Goal: Information Seeking & Learning: Compare options

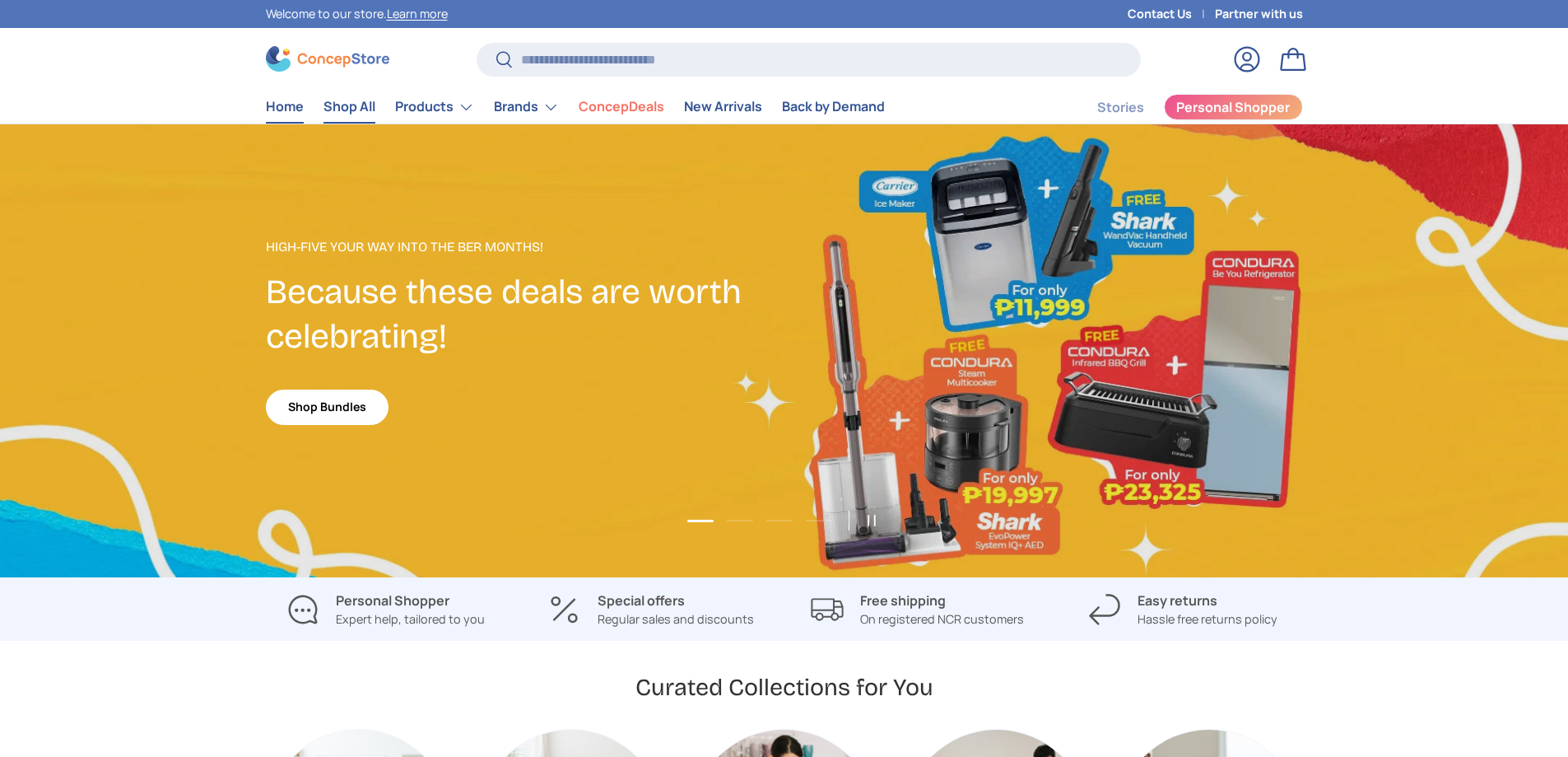
scroll to position [4260, 6732]
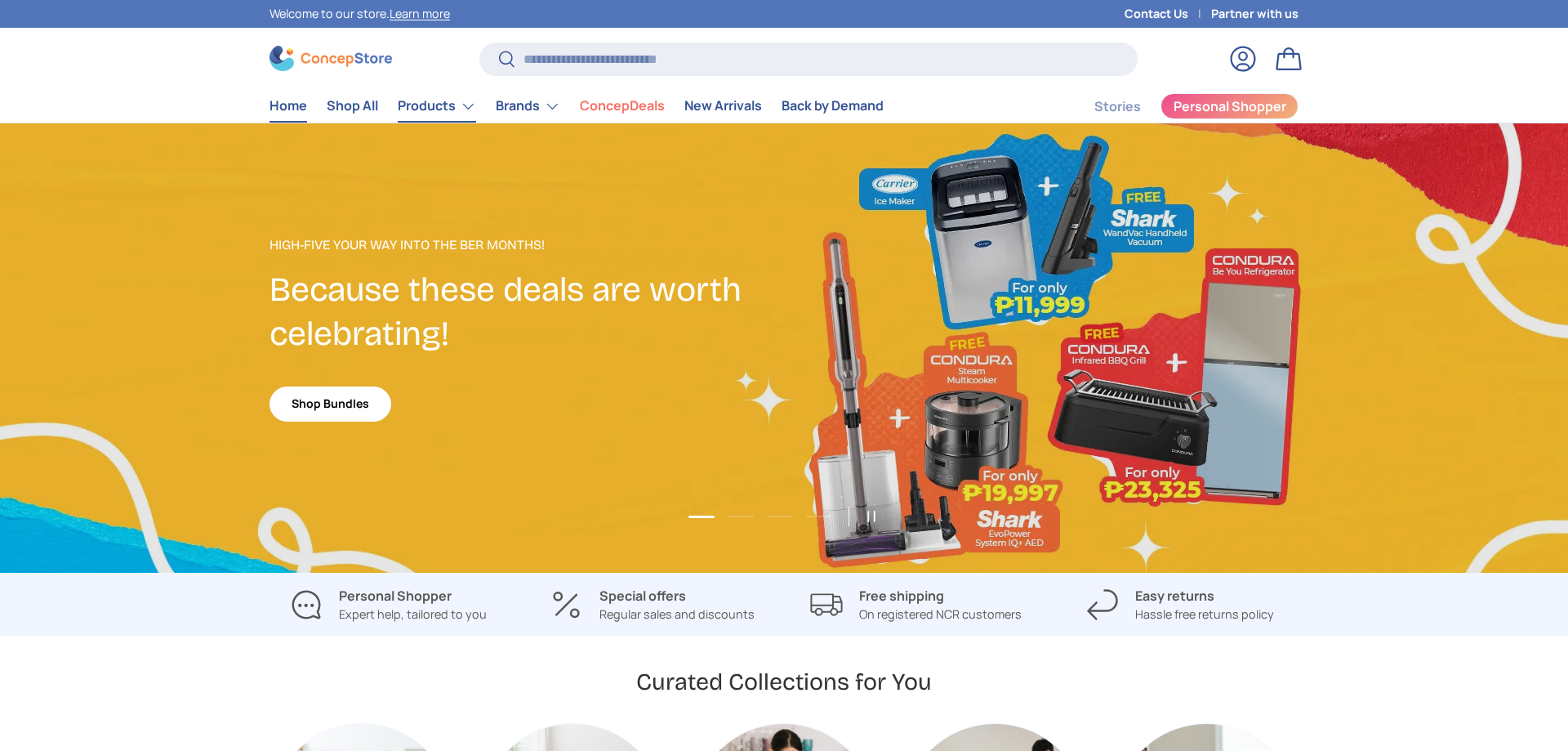
click at [428, 94] on link "Products" at bounding box center [436, 106] width 78 height 33
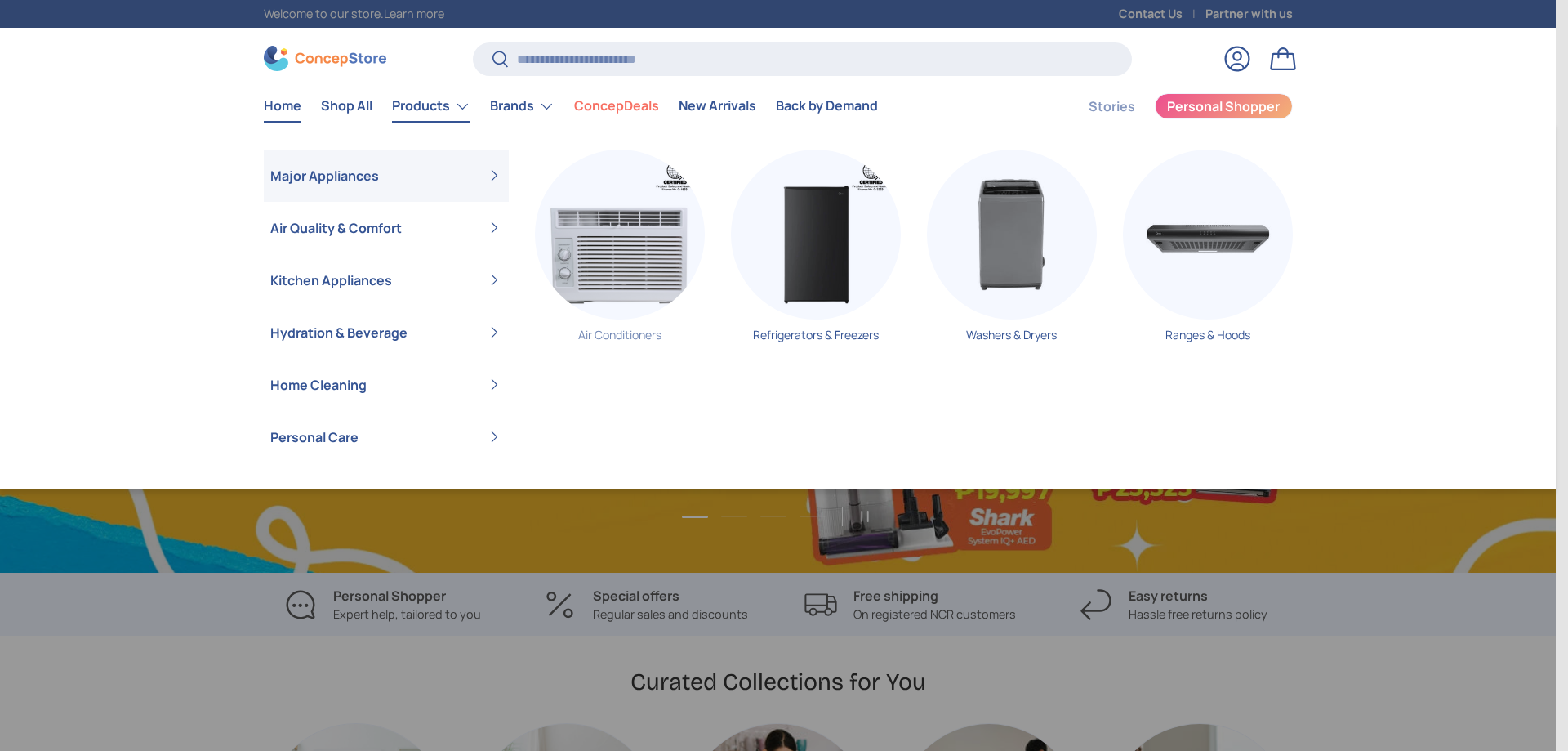
click at [628, 264] on img "Primary" at bounding box center [620, 235] width 170 height 170
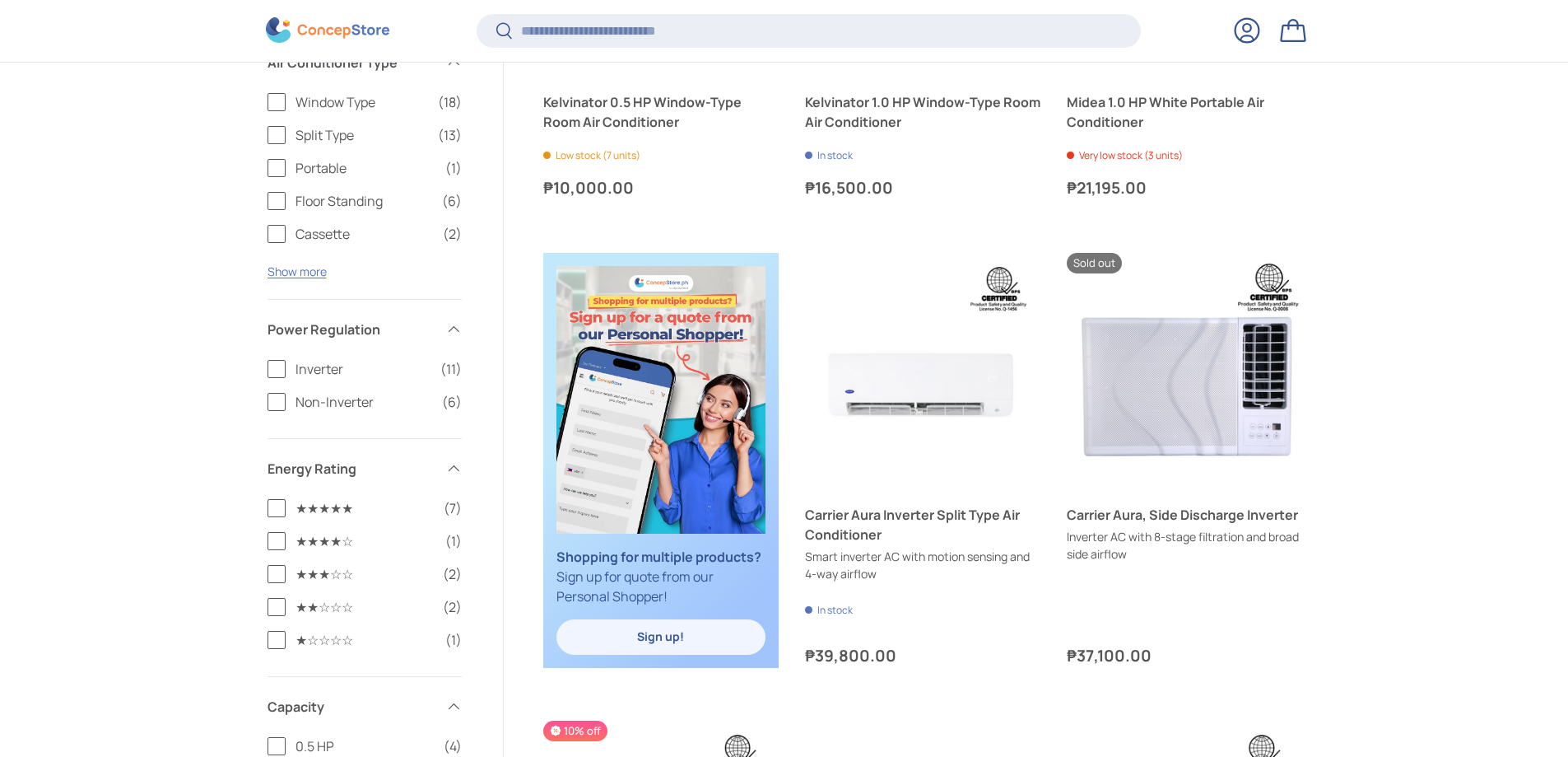
scroll to position [573, 0]
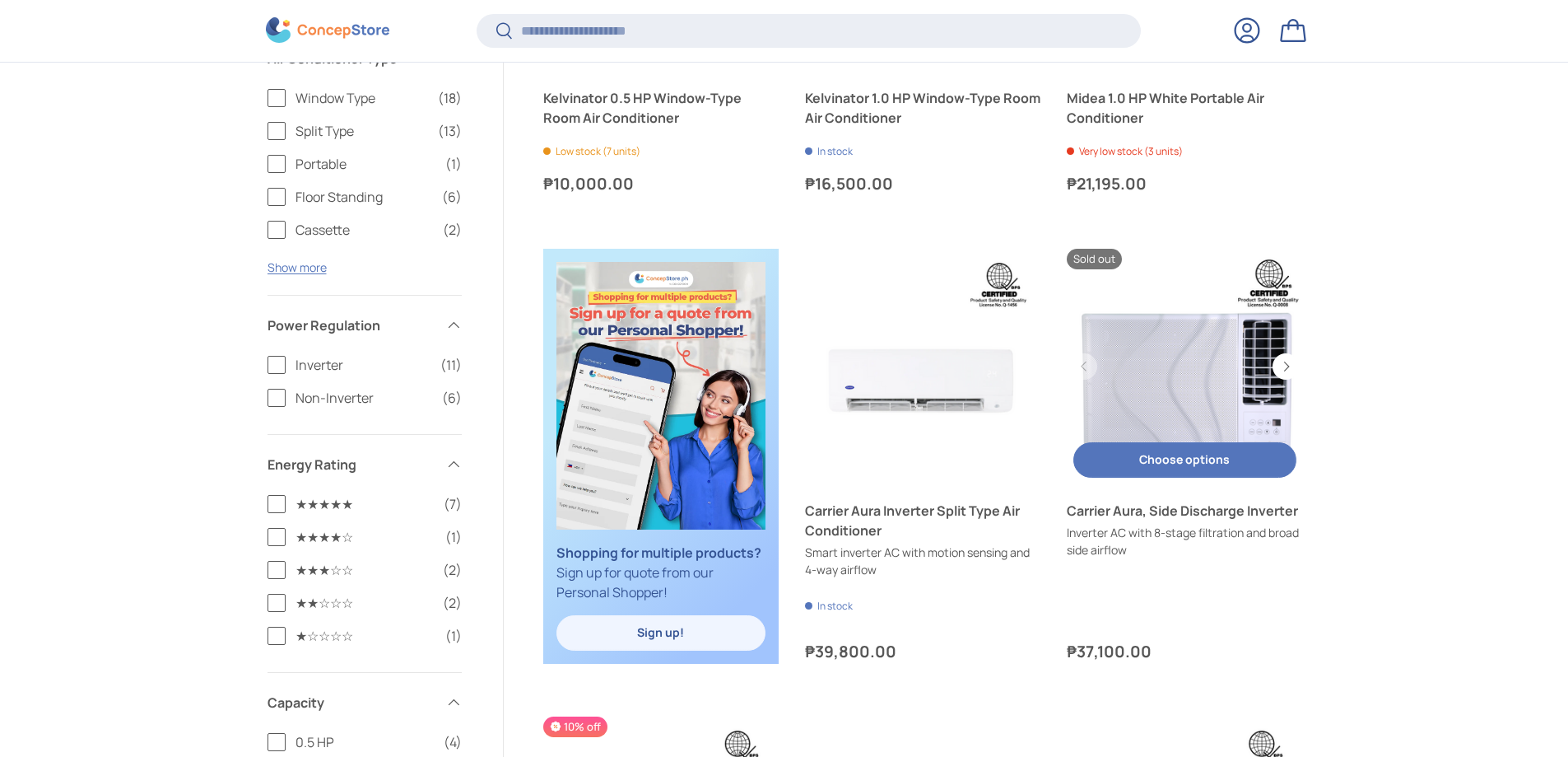
click at [1173, 393] on link "Carrier Aura, Side Discharge Inverter" at bounding box center [1185, 366] width 235 height 235
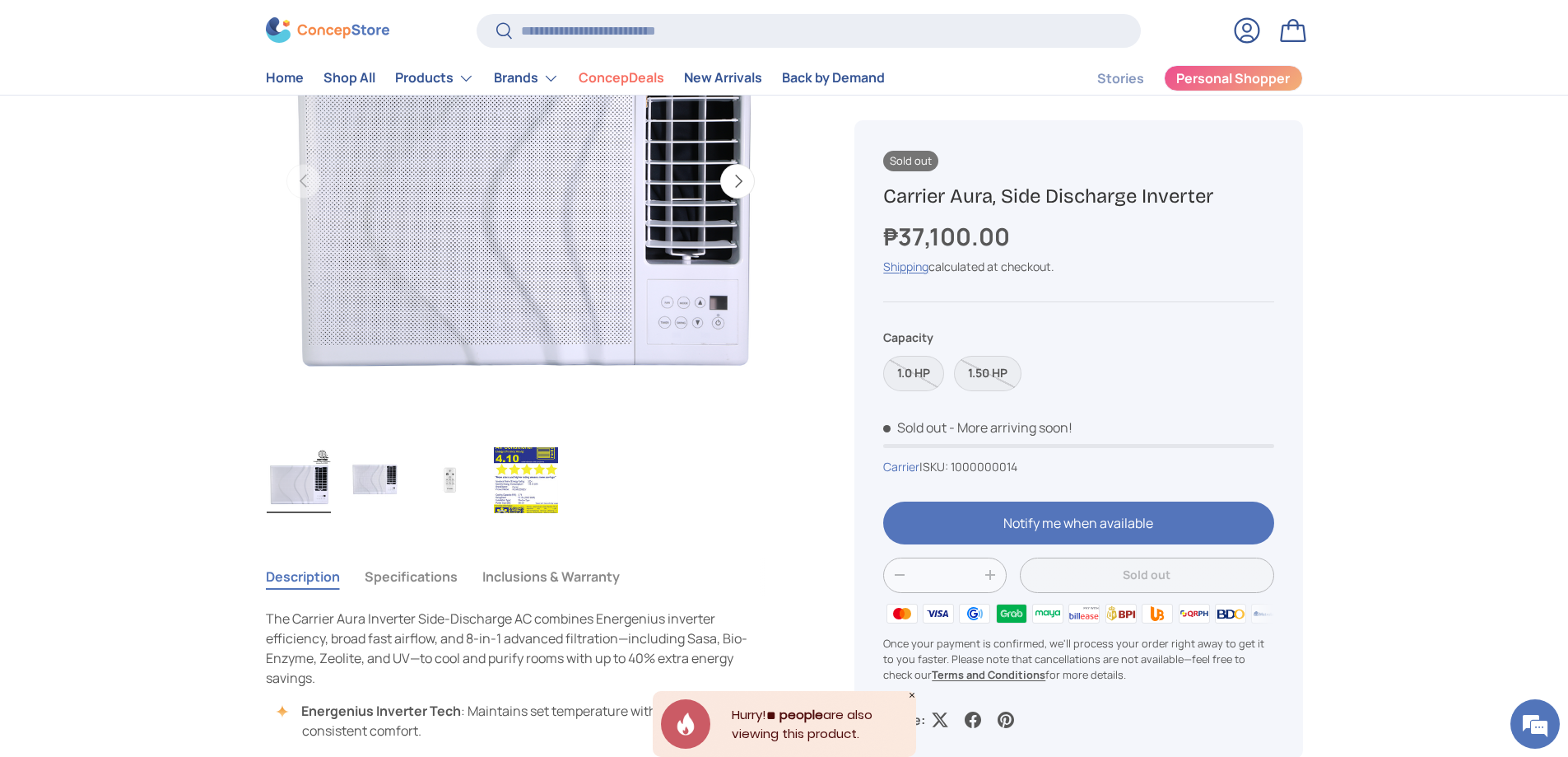
scroll to position [165, 0]
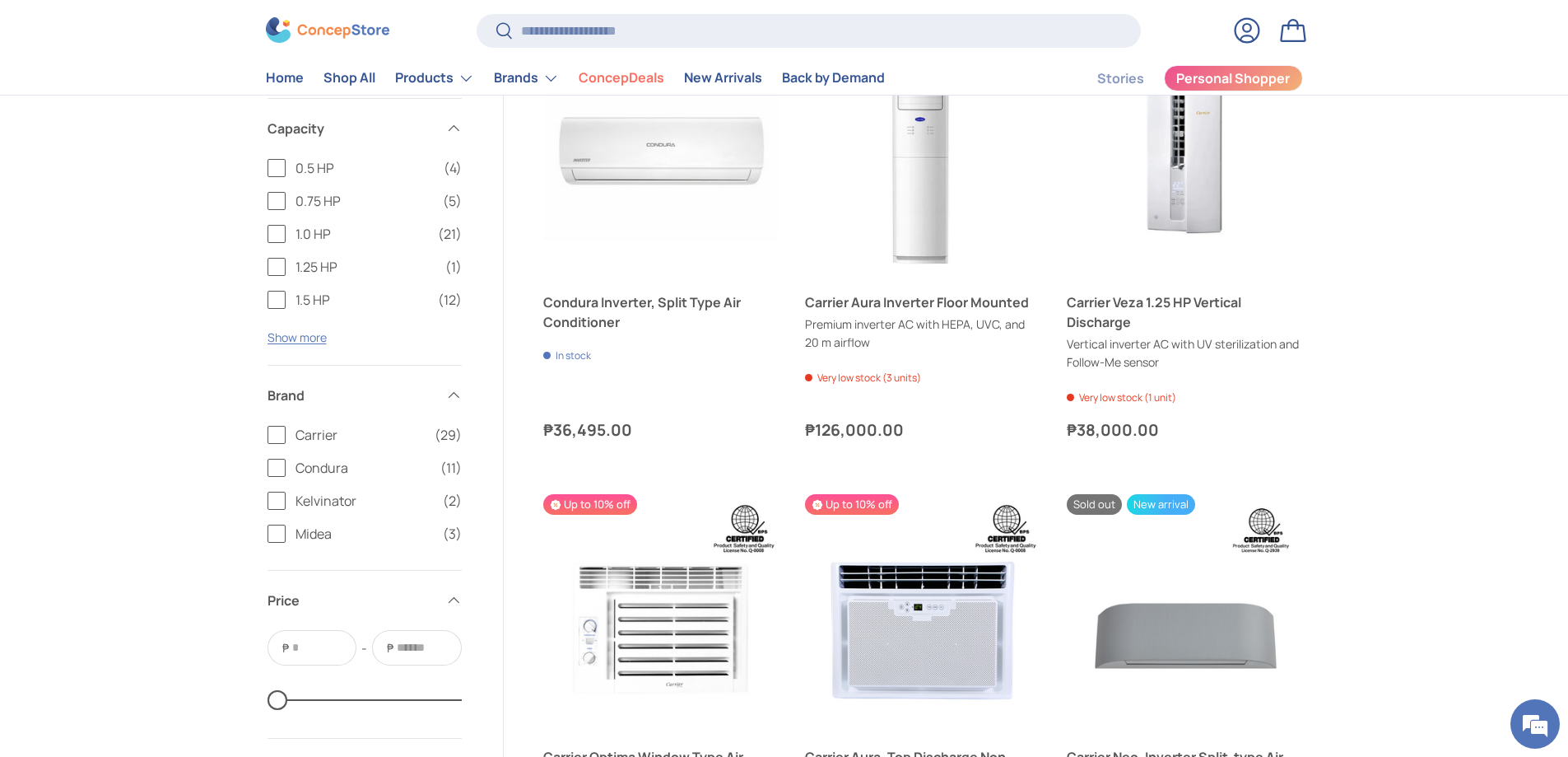
scroll to position [1644, 0]
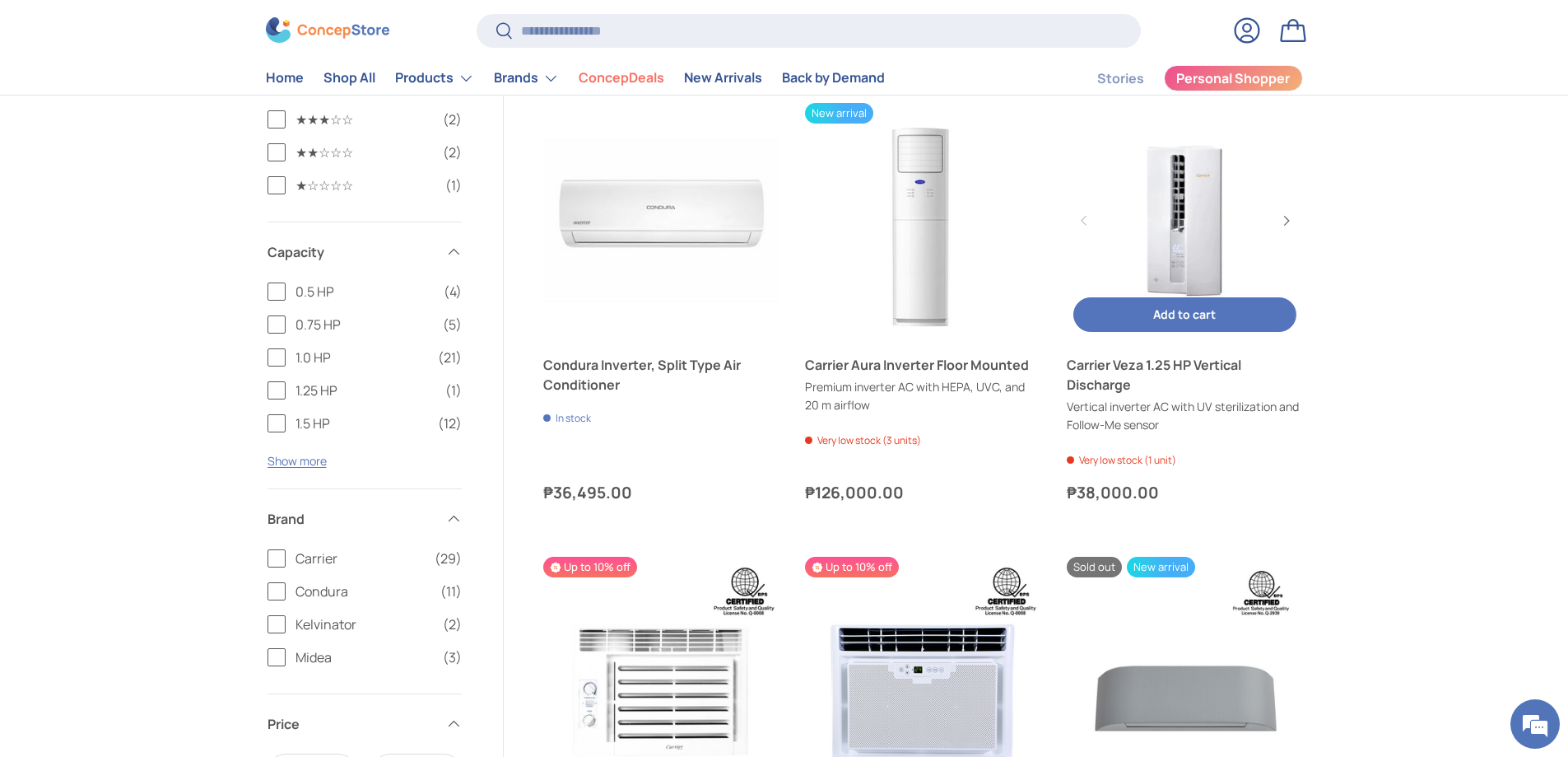
click at [1172, 244] on link "Carrier Veza 1.25 HP Vertical Discharge" at bounding box center [1185, 220] width 235 height 235
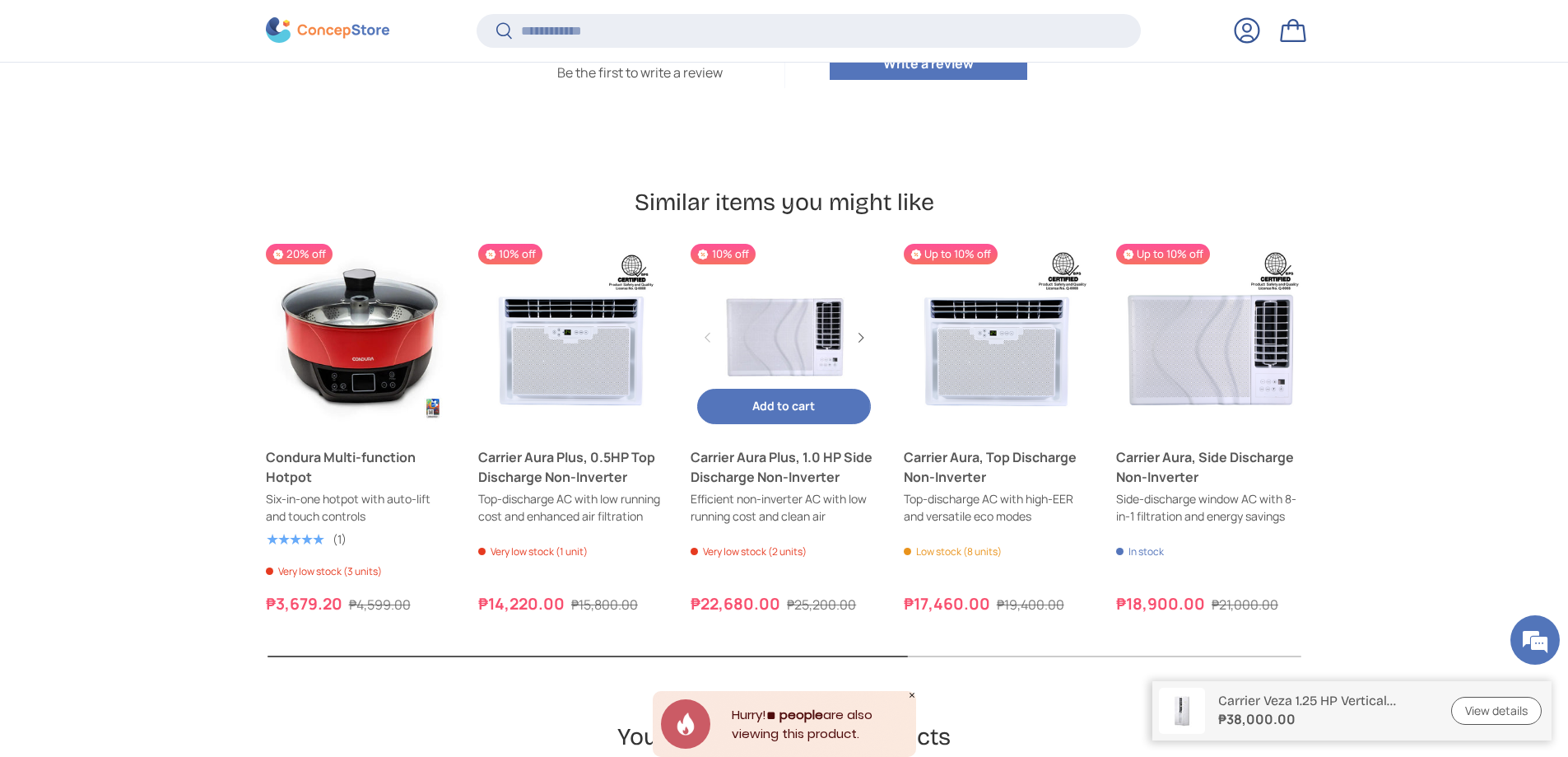
scroll to position [4525, 0]
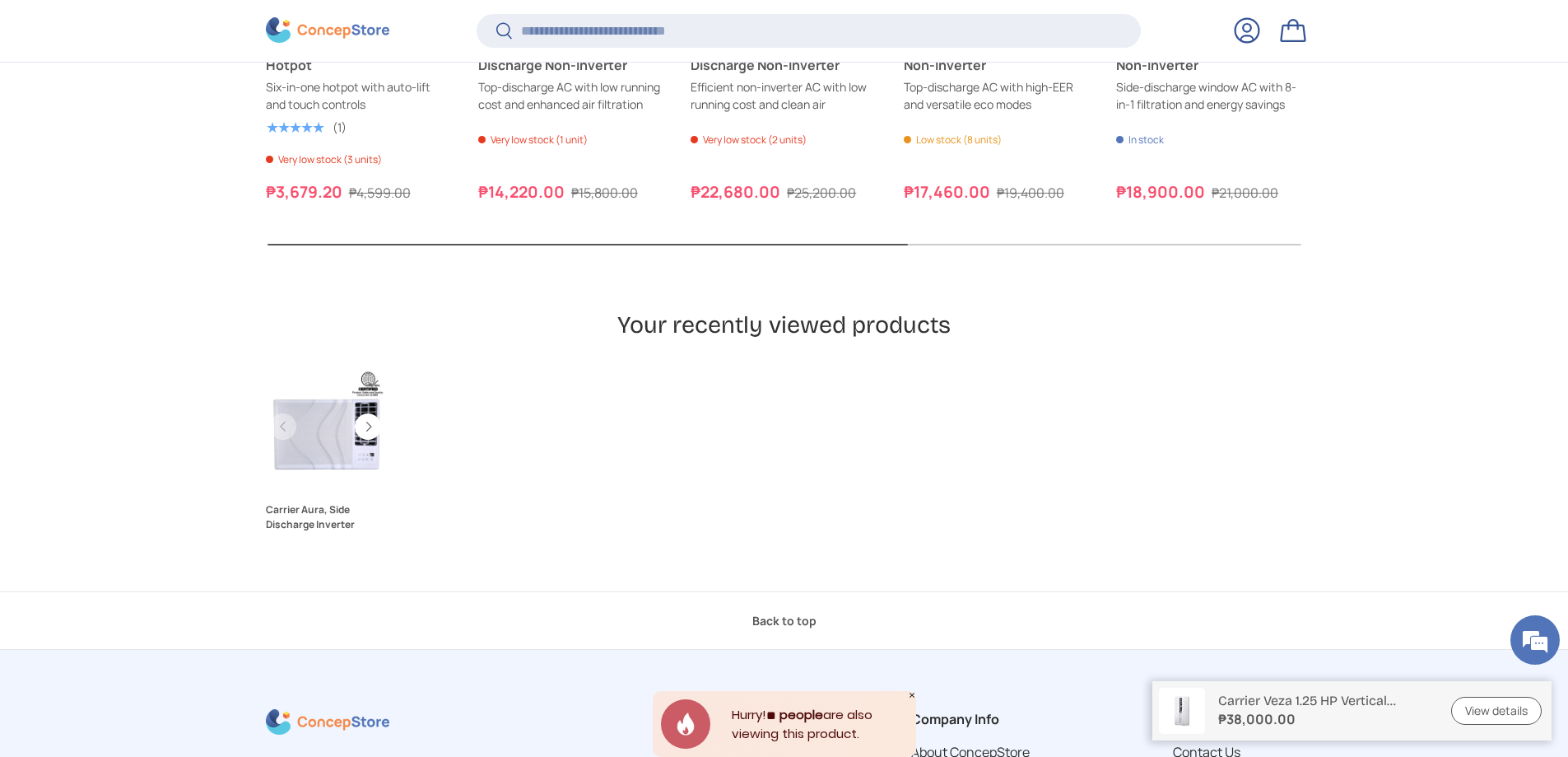
click at [334, 430] on link "Carrier Aura, Side Discharge Inverter" at bounding box center [326, 426] width 120 height 120
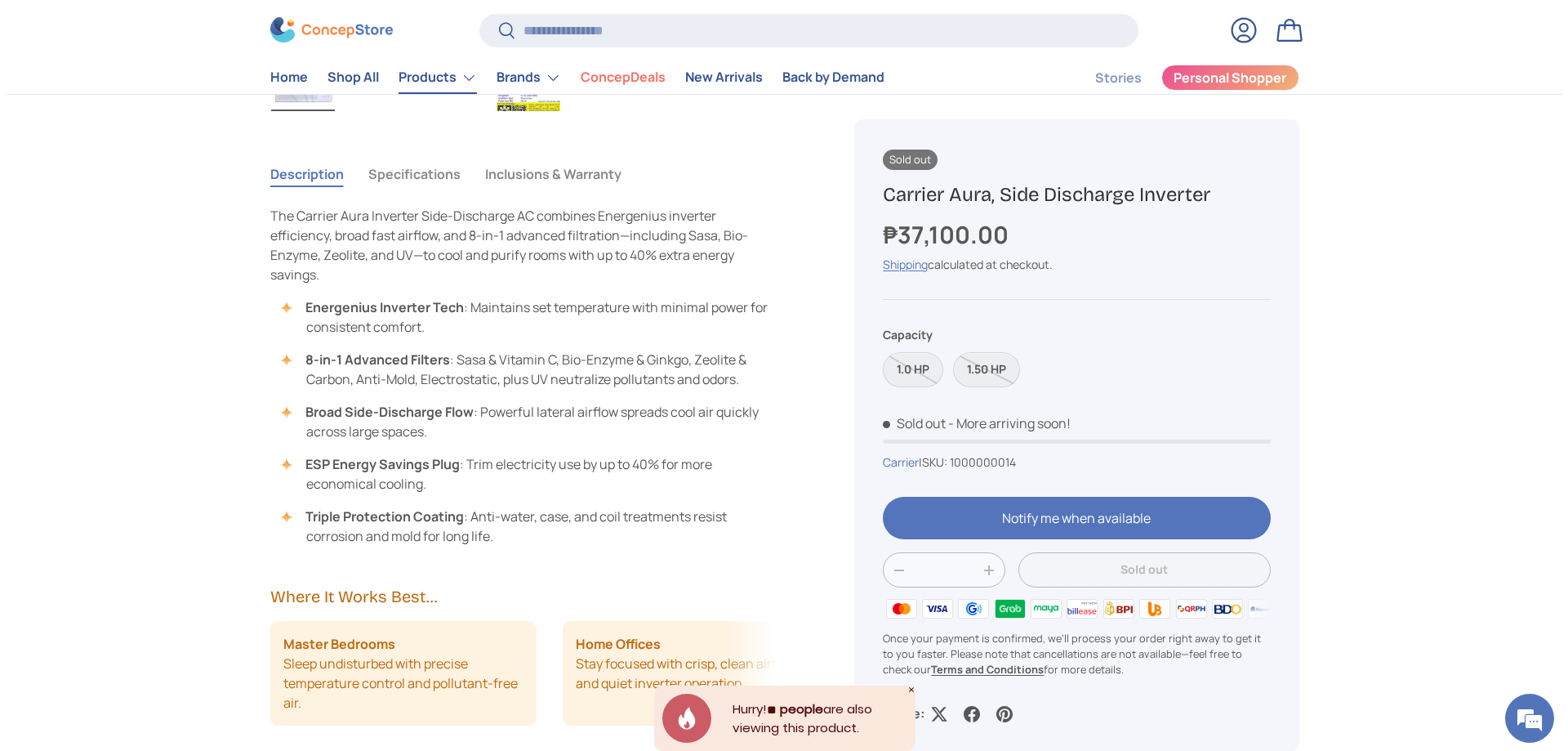
scroll to position [490, 0]
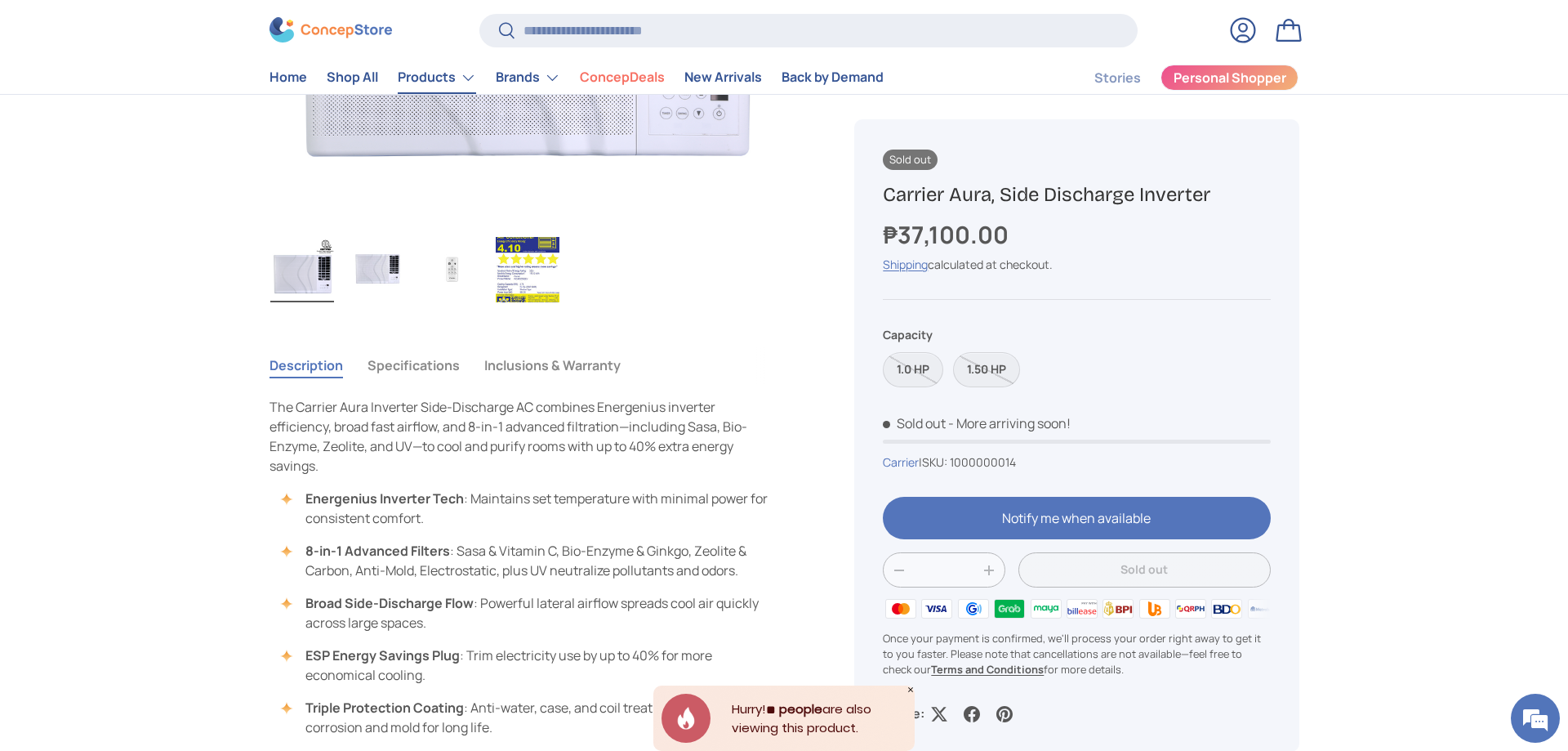
click at [446, 68] on link "Products" at bounding box center [436, 77] width 78 height 33
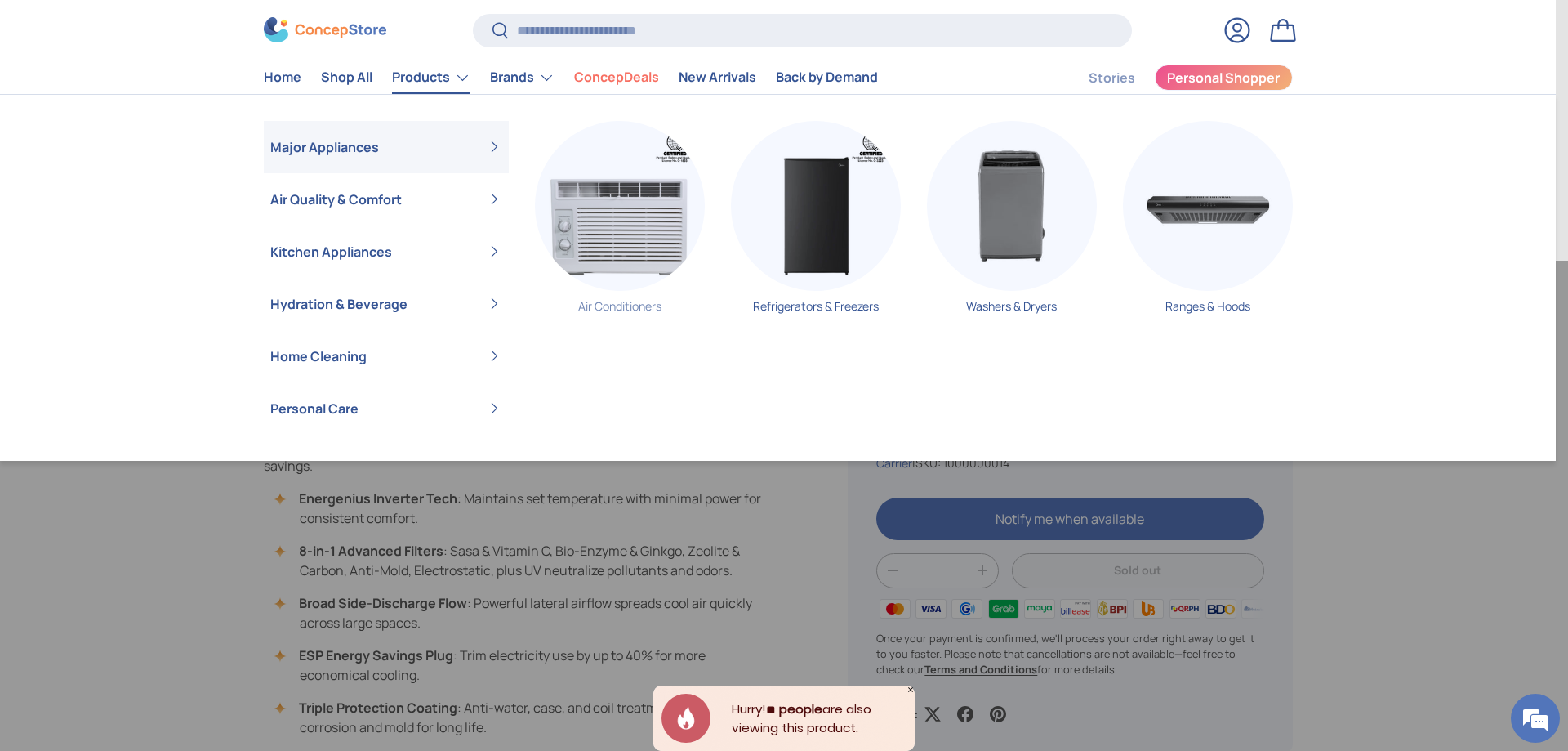
click at [620, 187] on img "Primary" at bounding box center [620, 206] width 170 height 170
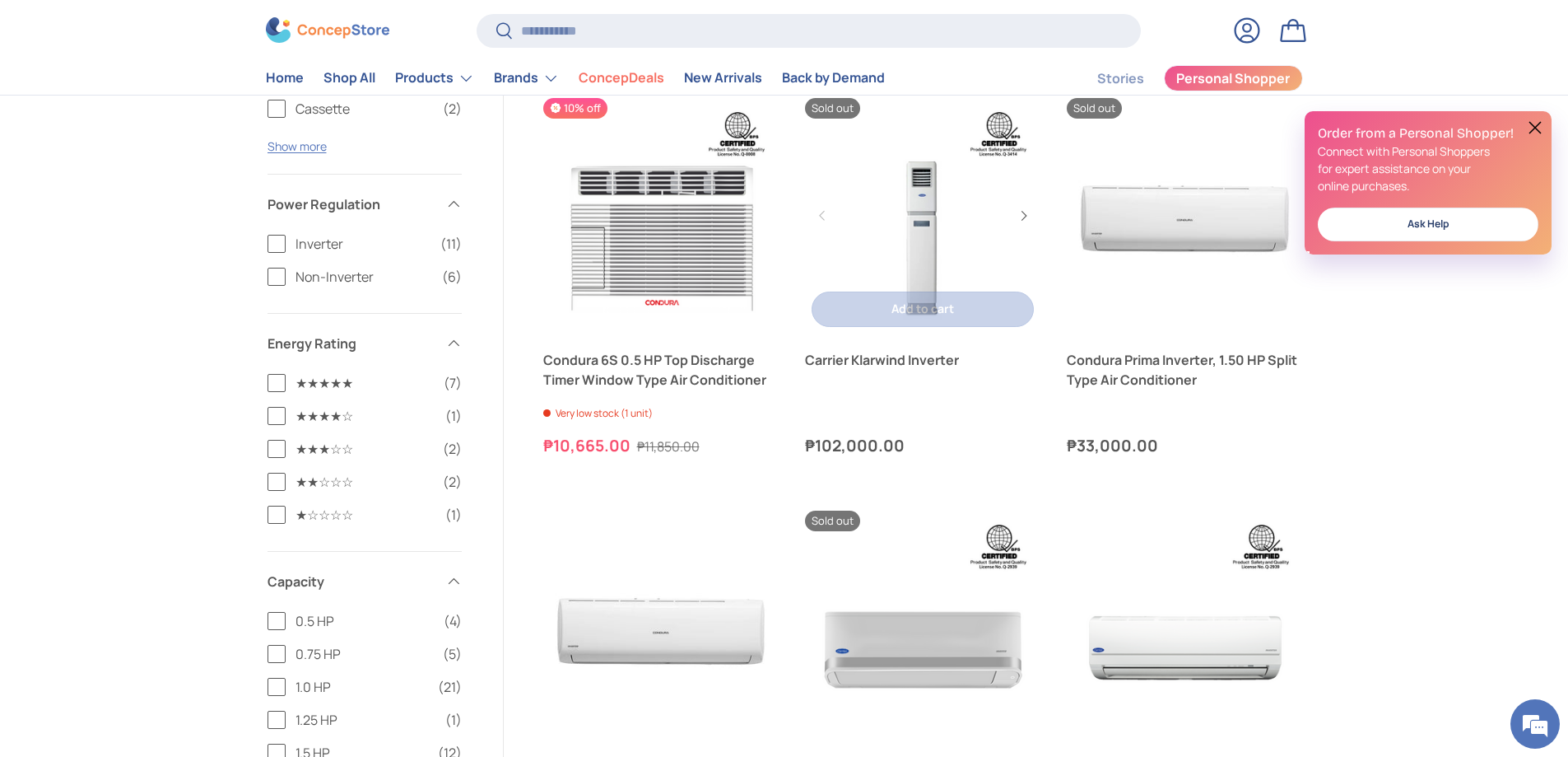
scroll to position [2881, 0]
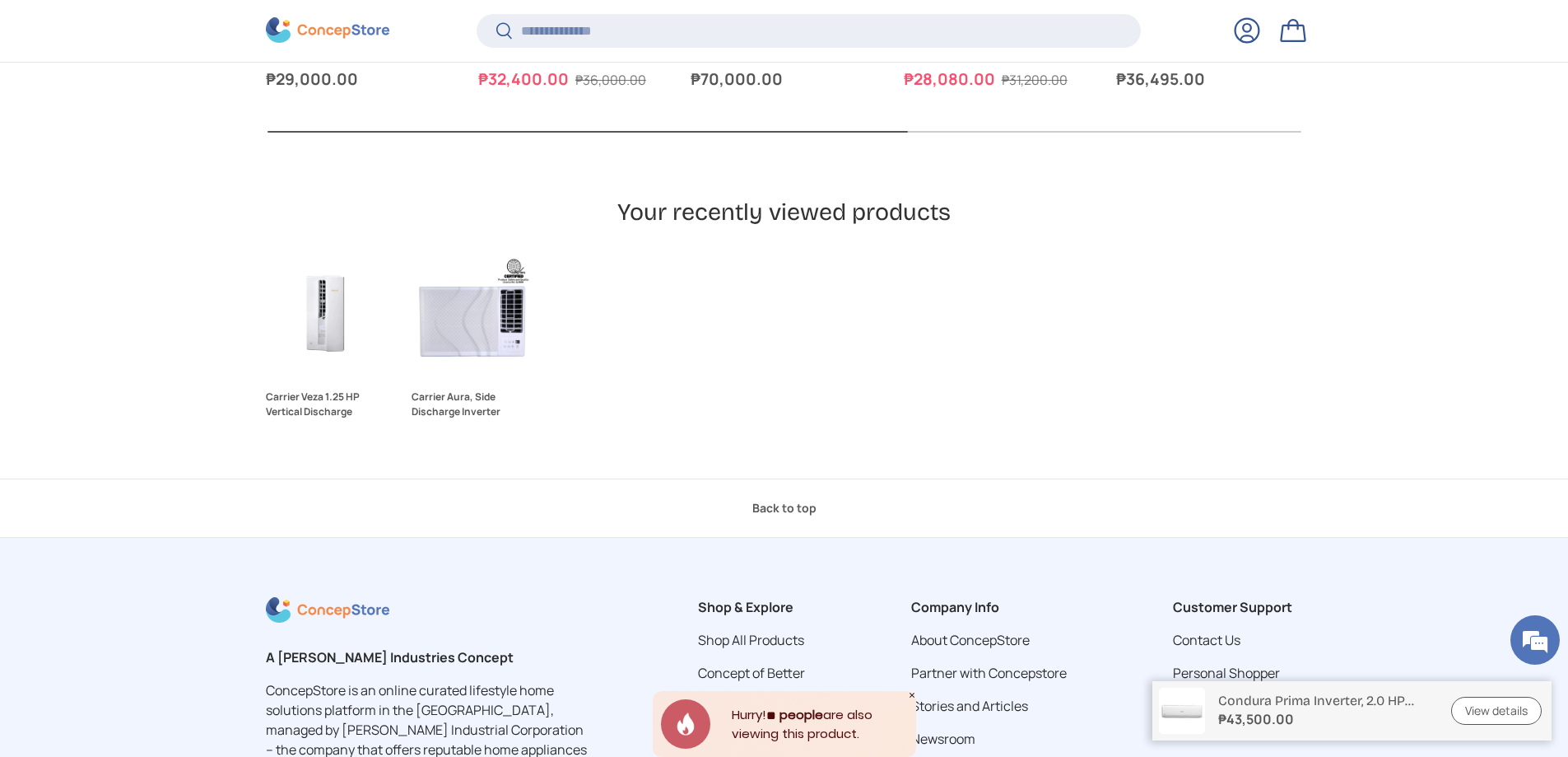
scroll to position [2836, 0]
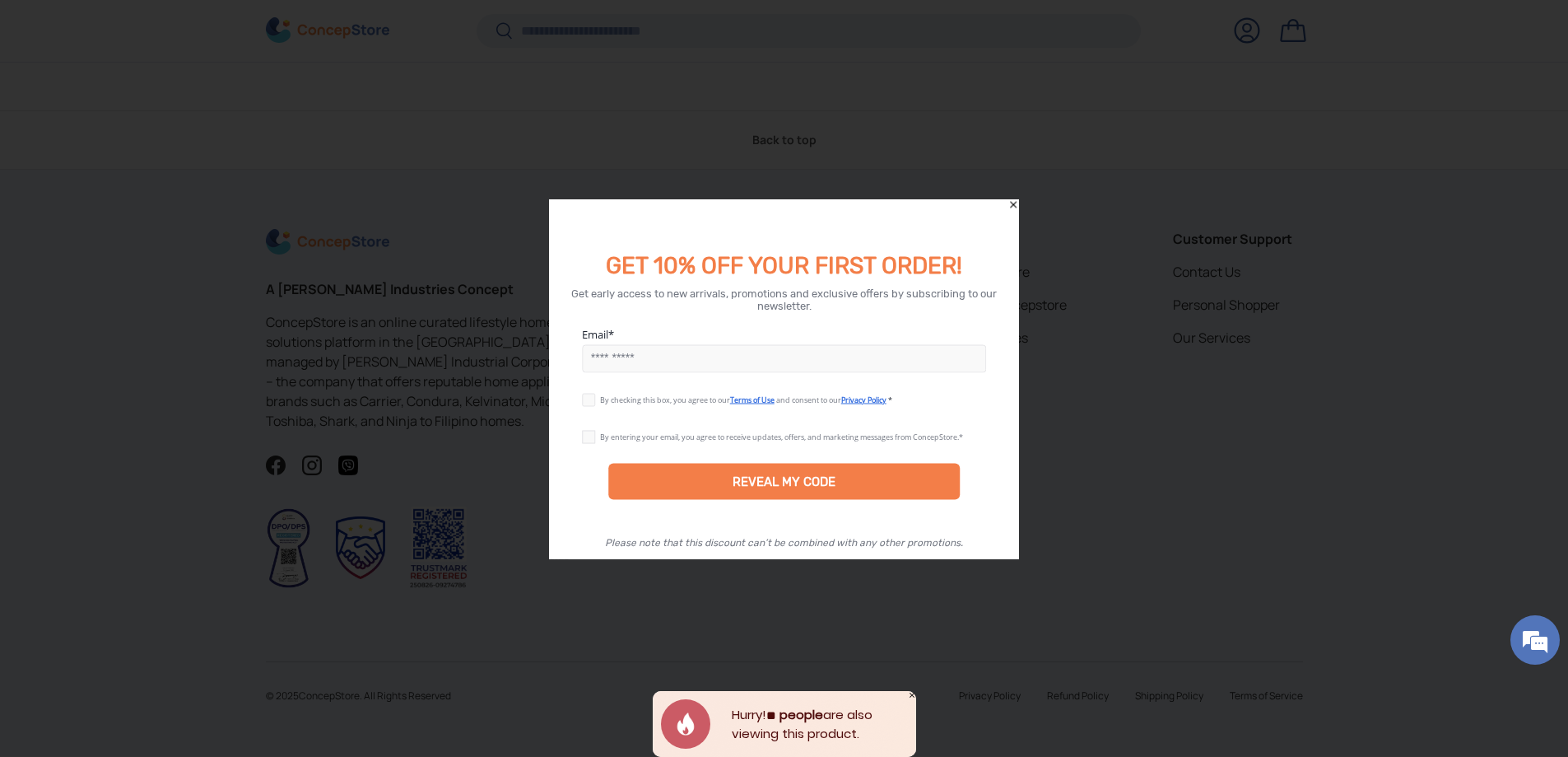
drag, startPoint x: 1013, startPoint y: 205, endPoint x: 1063, endPoint y: 70, distance: 144.0
click at [1013, 204] on icon "Close" at bounding box center [1013, 203] width 7 height 7
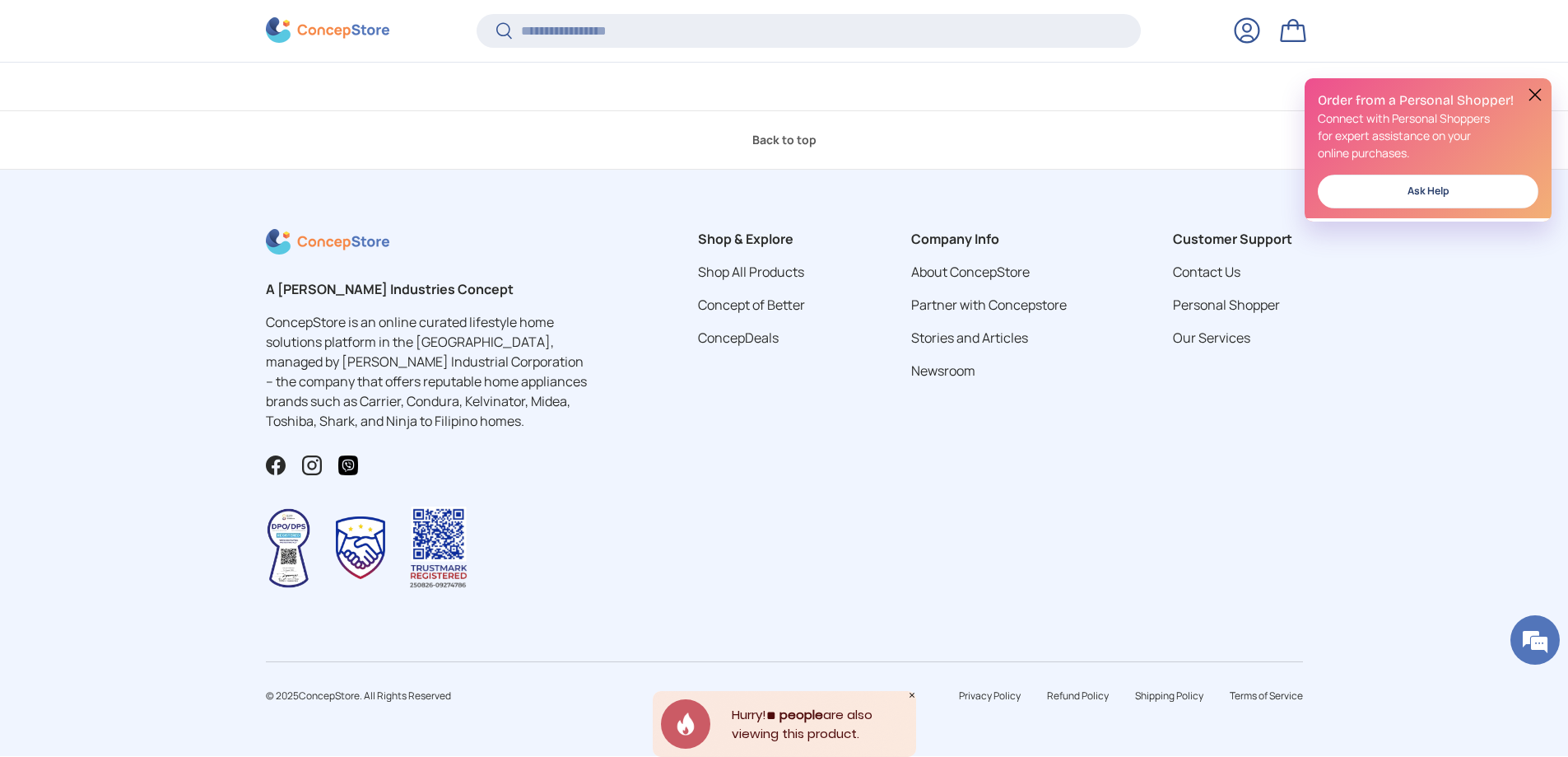
scroll to position [0, 0]
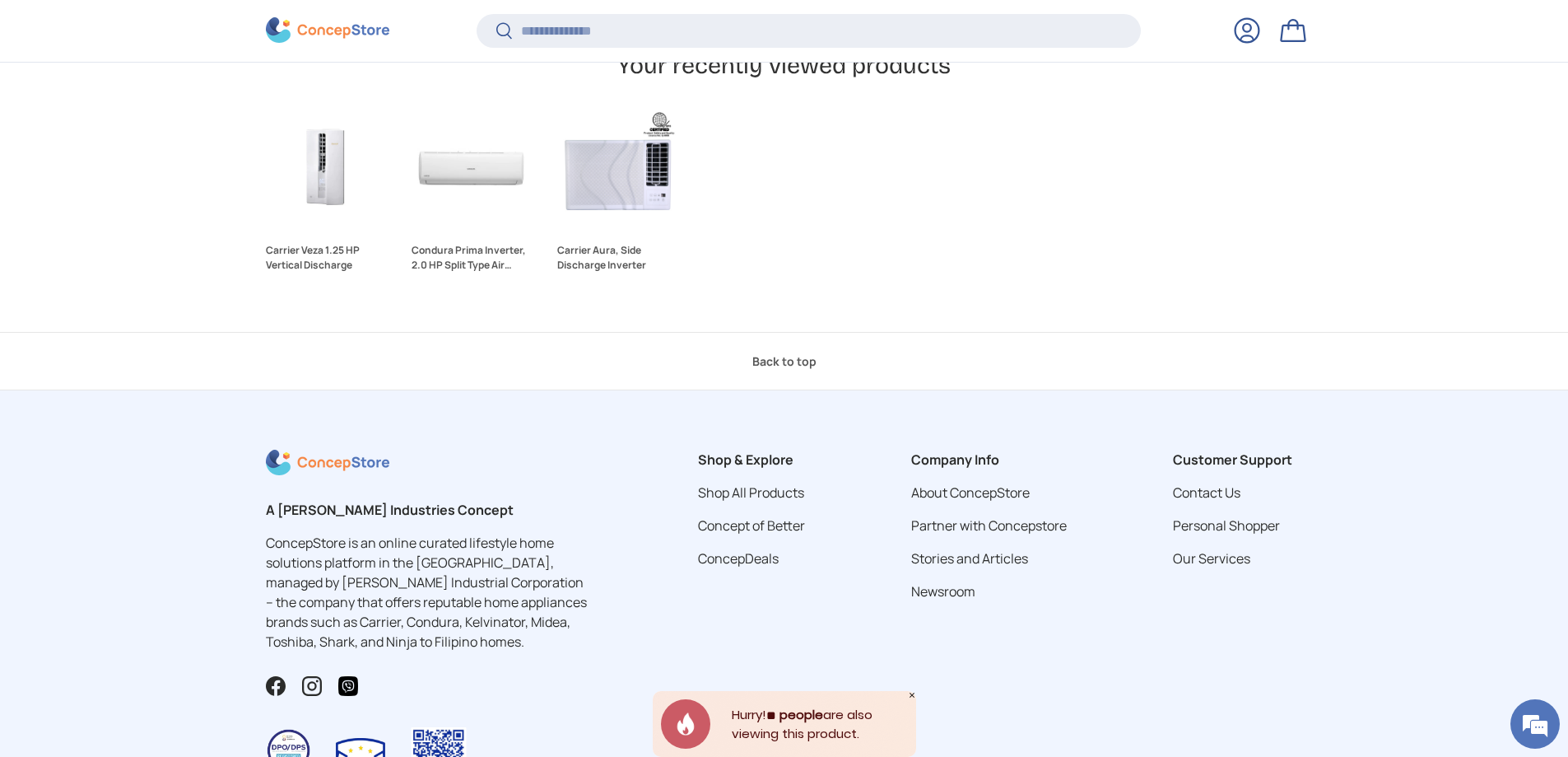
scroll to position [2631, 0]
